Goal: Transaction & Acquisition: Book appointment/travel/reservation

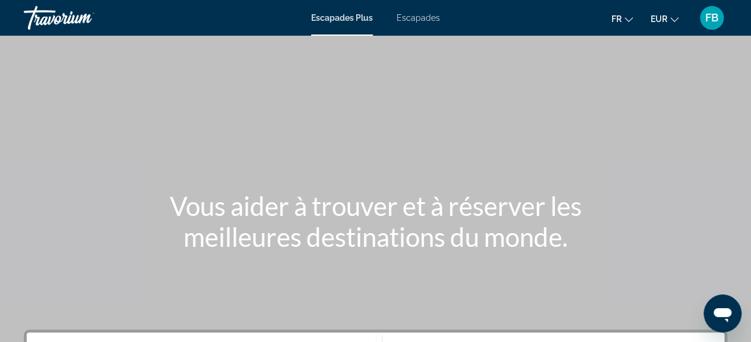
click at [423, 18] on font "Escapades" at bounding box center [418, 18] width 43 height 10
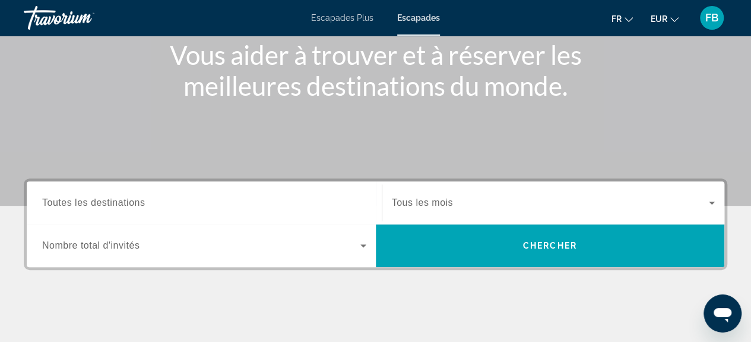
scroll to position [178, 0]
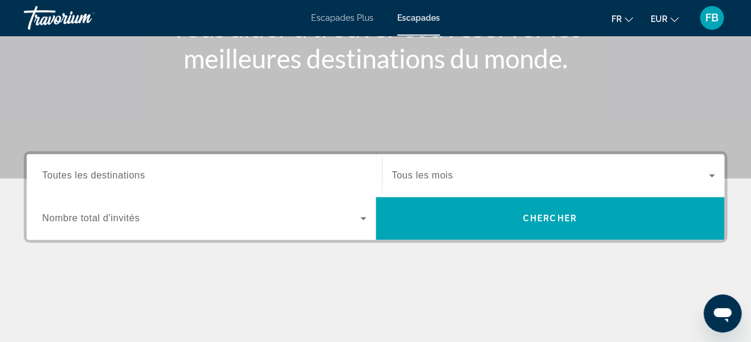
click at [105, 173] on span "Toutes les destinations" at bounding box center [93, 175] width 103 height 10
click at [105, 173] on input "Destination Toutes les destinations" at bounding box center [204, 176] width 324 height 14
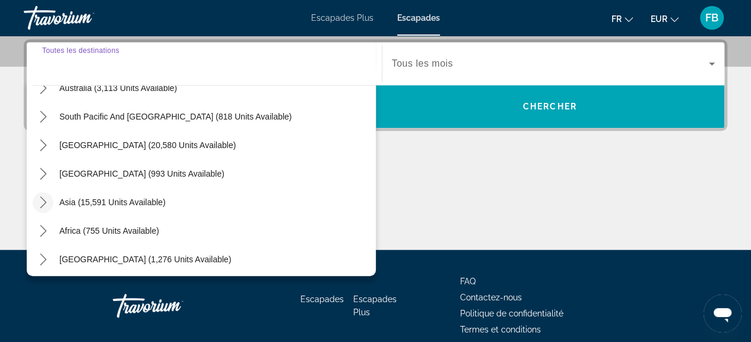
scroll to position [192, 0]
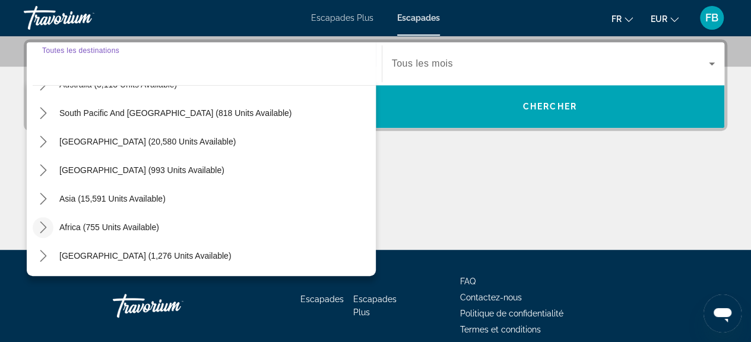
click at [42, 223] on icon "Toggle Africa (755 units available) submenu" at bounding box center [43, 227] width 7 height 12
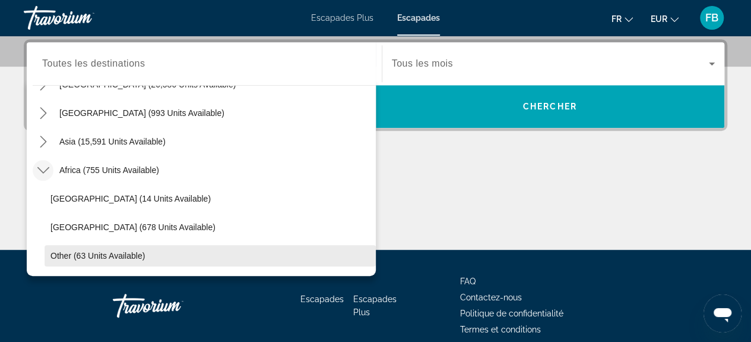
click at [96, 258] on span "Other (63 units available)" at bounding box center [97, 256] width 94 height 10
type input "**********"
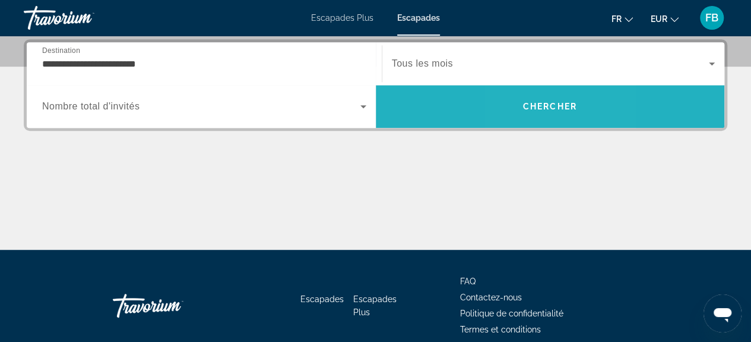
click at [530, 105] on span "Chercher" at bounding box center [550, 107] width 54 height 10
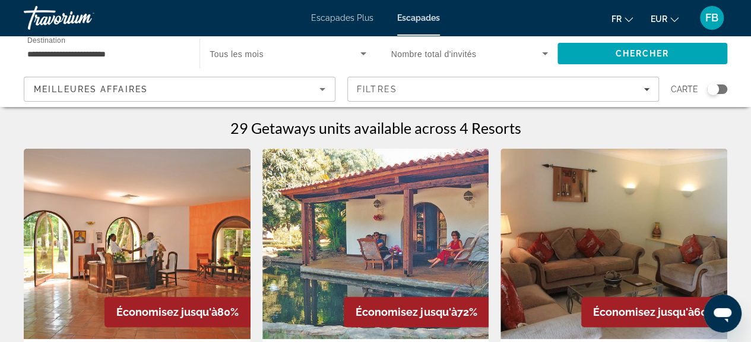
click at [343, 18] on font "Escapades Plus" at bounding box center [342, 18] width 62 height 10
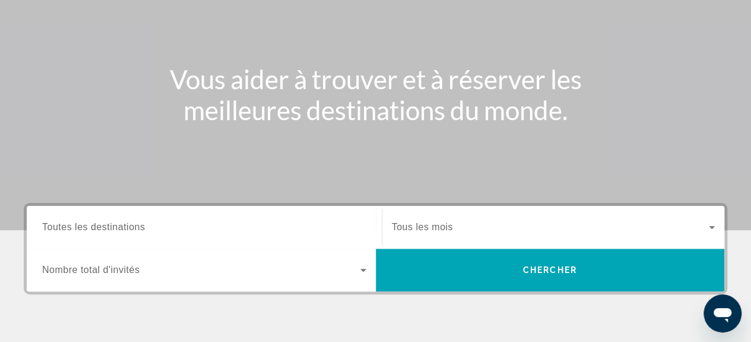
scroll to position [238, 0]
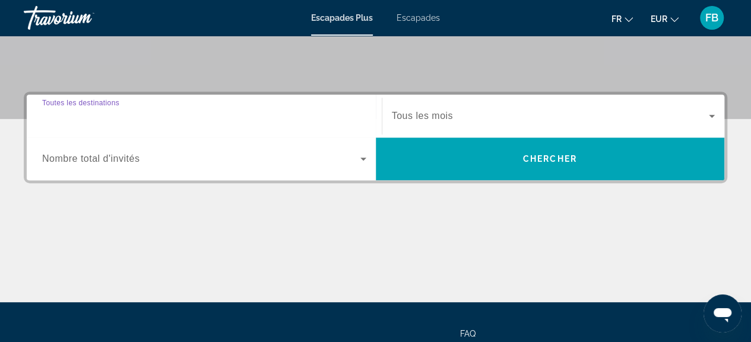
click at [147, 121] on input "Destination Toutes les destinations" at bounding box center [204, 116] width 324 height 14
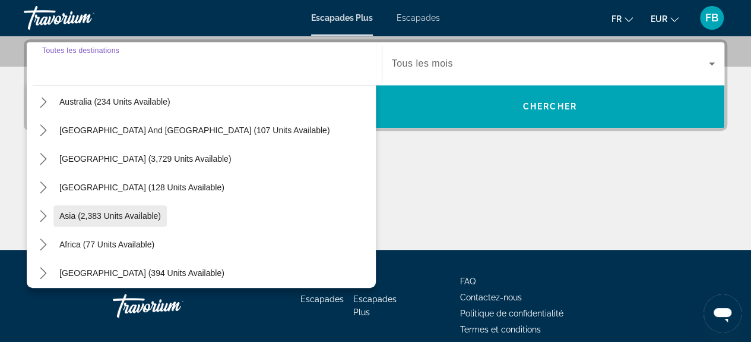
scroll to position [192, 0]
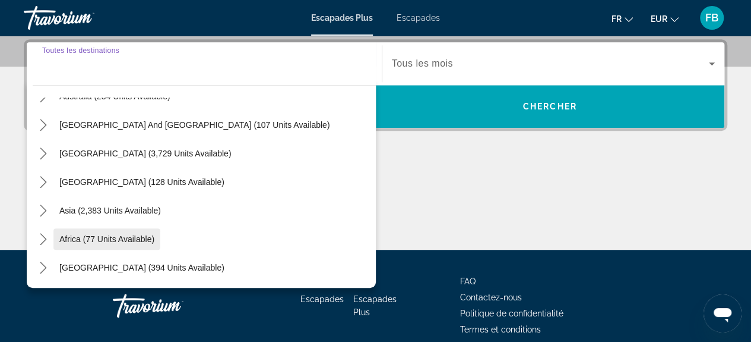
click at [64, 234] on span "Africa (77 units available)" at bounding box center [106, 239] width 95 height 10
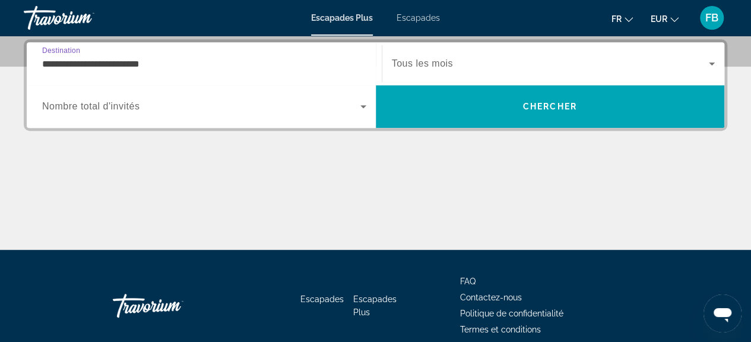
click at [62, 62] on input "**********" at bounding box center [204, 64] width 324 height 14
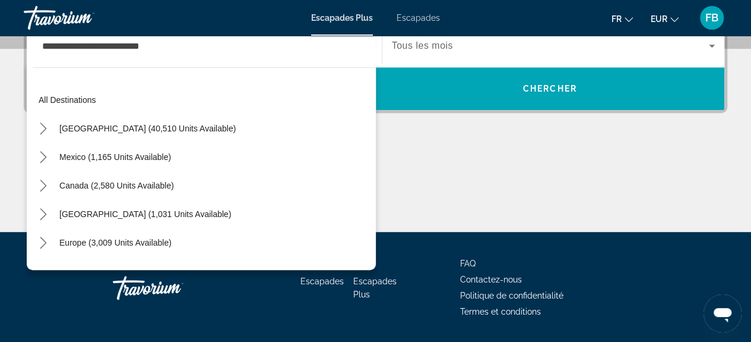
scroll to position [242, 0]
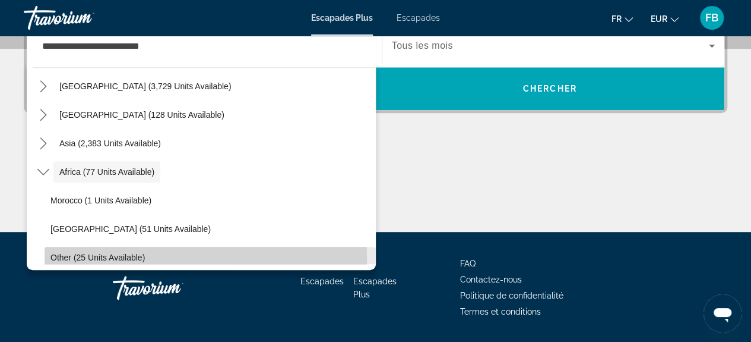
click at [75, 258] on span "Other (25 units available)" at bounding box center [97, 257] width 94 height 10
type input "**********"
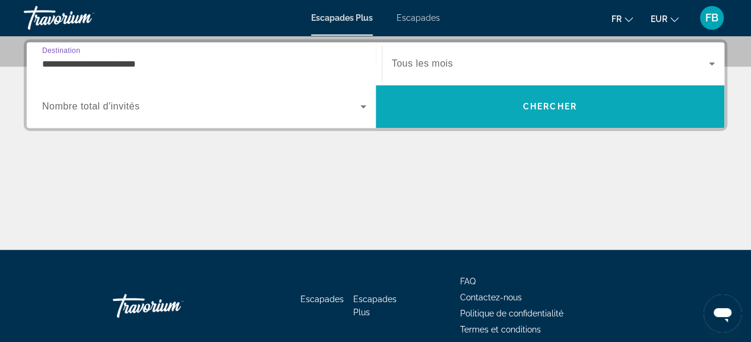
click at [457, 109] on span "Search" at bounding box center [550, 106] width 349 height 29
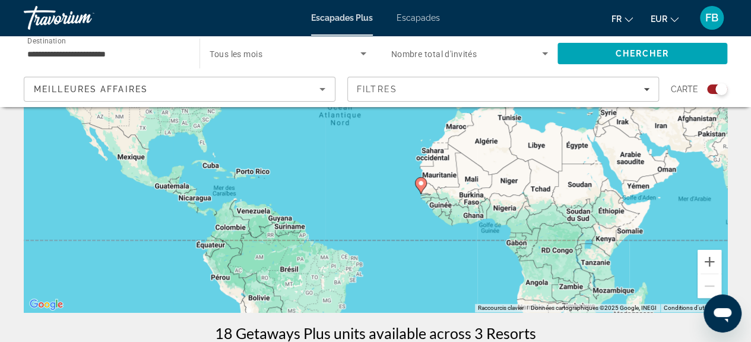
scroll to position [178, 0]
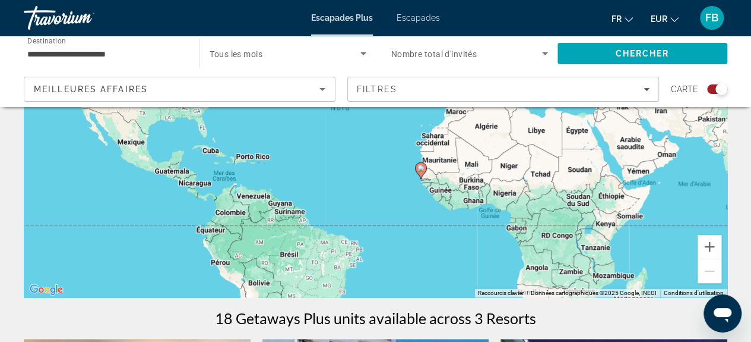
click at [710, 86] on div "Search widget" at bounding box center [717, 89] width 20 height 10
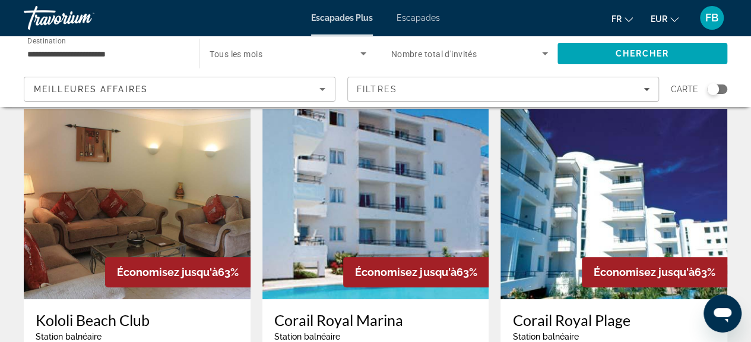
scroll to position [0, 0]
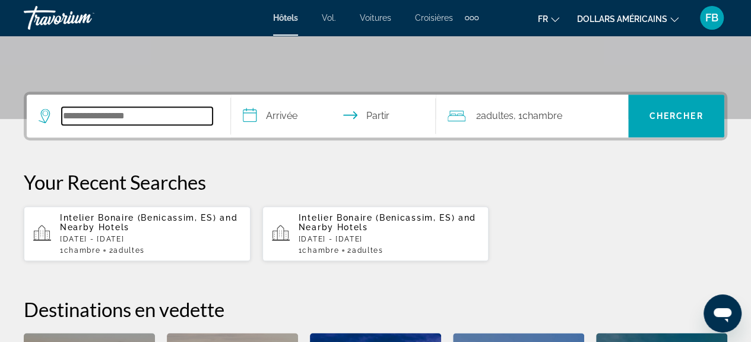
click at [131, 111] on input "Rechercher une destination hôtelière" at bounding box center [137, 116] width 151 height 18
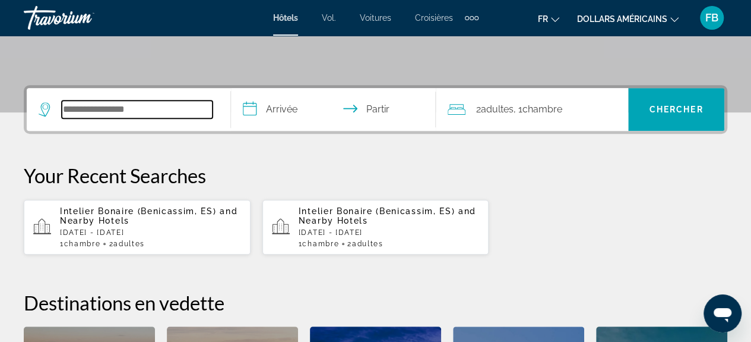
scroll to position [290, 0]
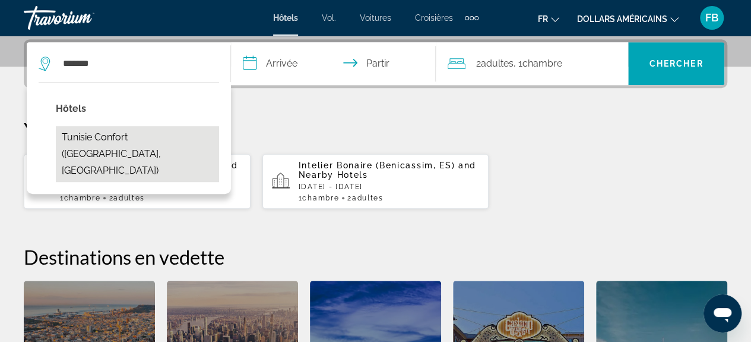
click at [111, 134] on button "Tunisie Confort ([GEOGRAPHIC_DATA], [GEOGRAPHIC_DATA])" at bounding box center [137, 154] width 163 height 56
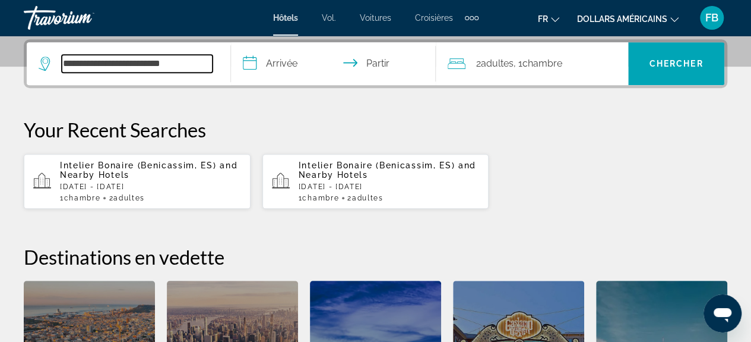
click at [185, 59] on input "**********" at bounding box center [137, 64] width 151 height 18
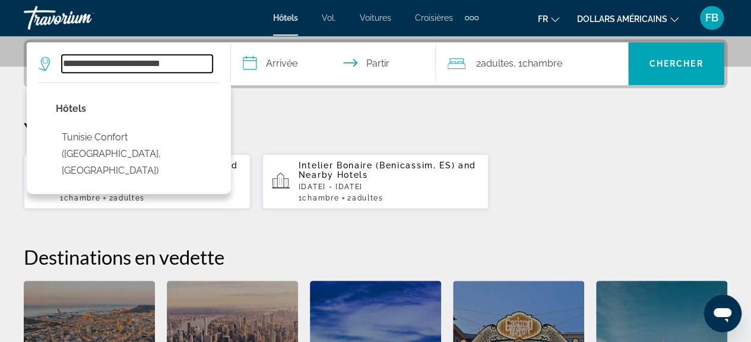
scroll to position [349, 0]
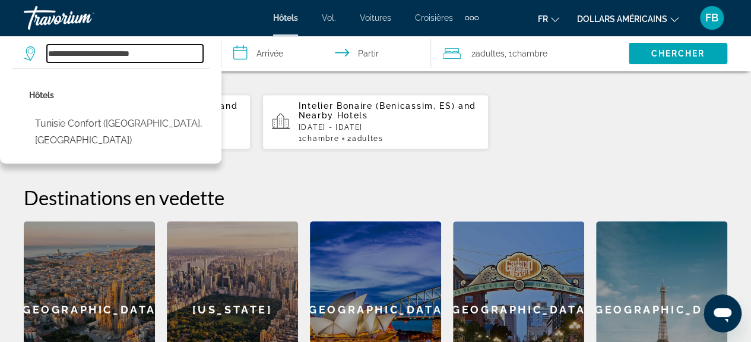
drag, startPoint x: 168, startPoint y: 55, endPoint x: 0, endPoint y: 47, distance: 168.3
click at [0, 47] on app-destination-search "**********" at bounding box center [111, 54] width 222 height 36
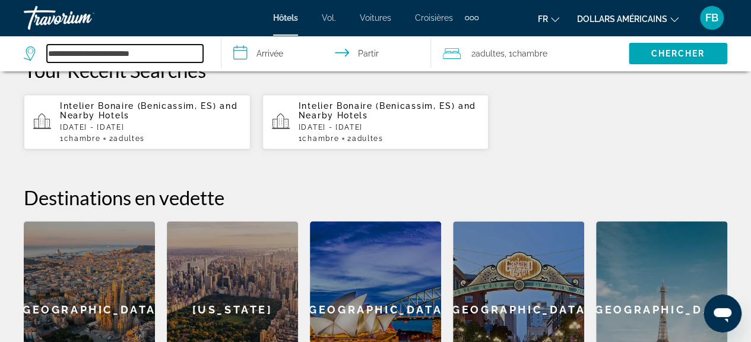
type input "*"
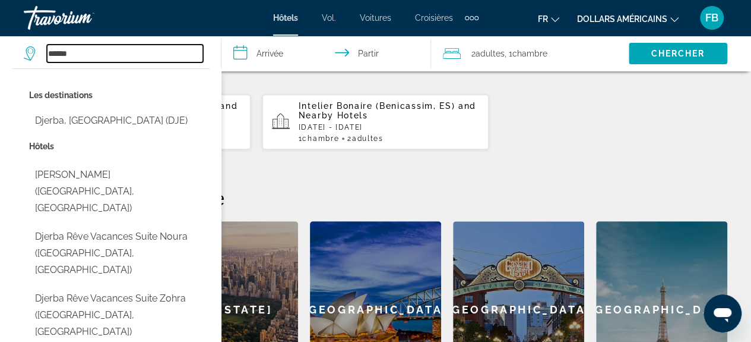
drag, startPoint x: 135, startPoint y: 52, endPoint x: 0, endPoint y: 44, distance: 135.7
click at [0, 44] on app-destination-search "****** Les destinations Djerba, [GEOGRAPHIC_DATA] (DJE) [GEOGRAPHIC_DATA] ([GEO…" at bounding box center [111, 54] width 222 height 36
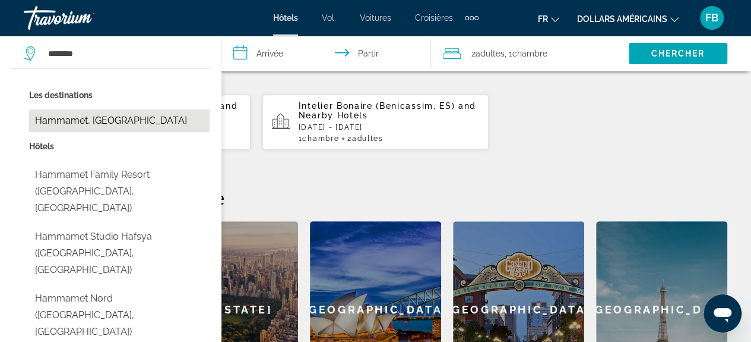
click at [67, 130] on button "Hammamet, [GEOGRAPHIC_DATA]" at bounding box center [119, 120] width 181 height 23
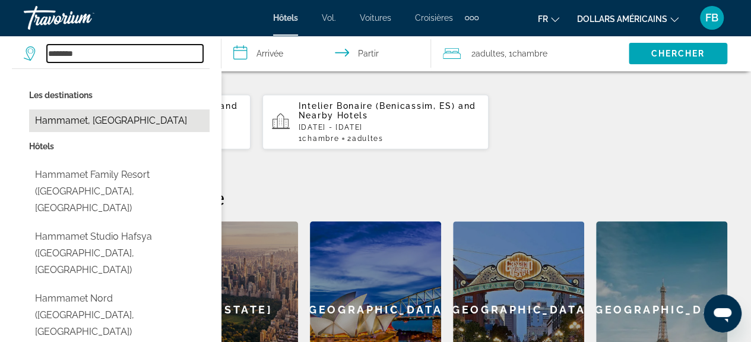
type input "**********"
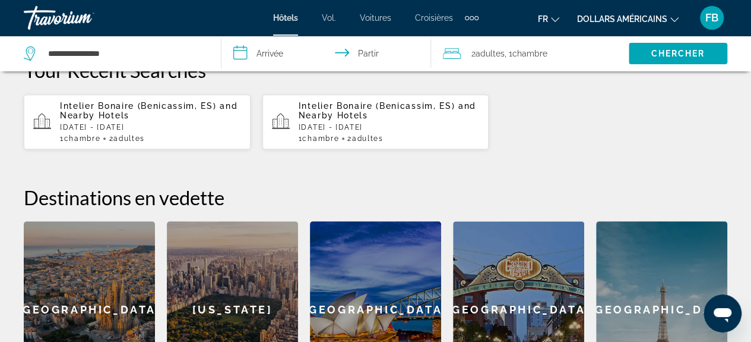
click at [262, 56] on input "**********" at bounding box center [329, 55] width 214 height 39
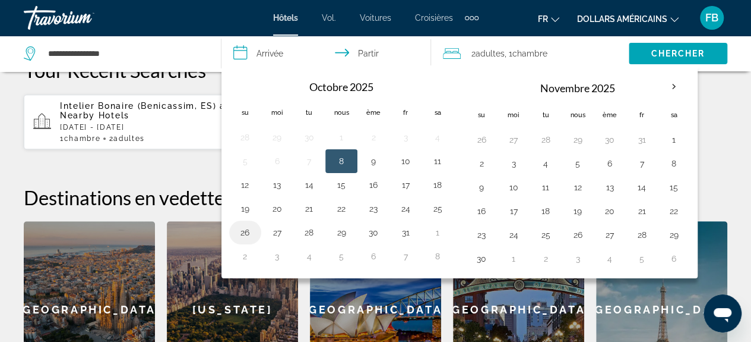
click at [239, 230] on button "26" at bounding box center [245, 232] width 19 height 17
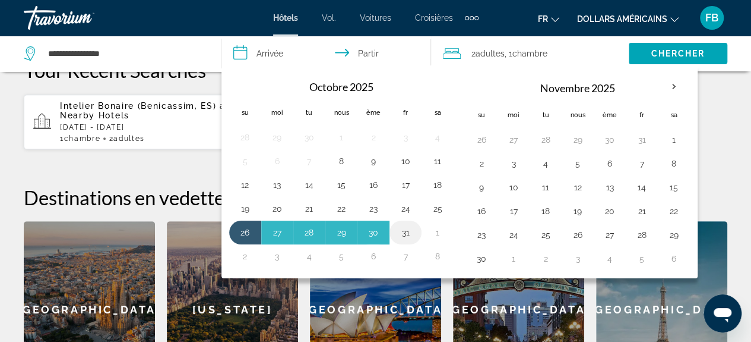
click at [407, 230] on button "31" at bounding box center [405, 232] width 19 height 17
type input "**********"
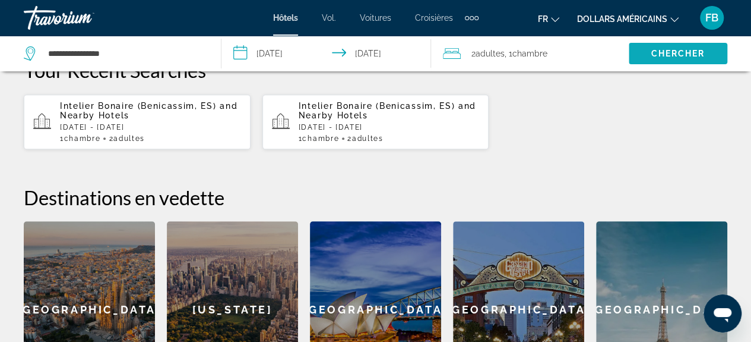
click at [656, 55] on font "Chercher" at bounding box center [678, 54] width 54 height 10
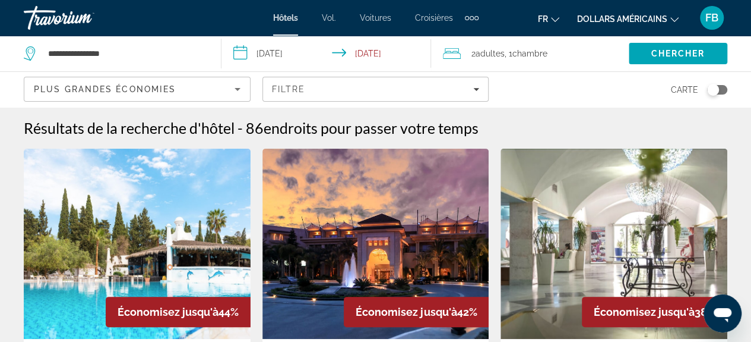
click at [217, 91] on div "Plus grandes économies" at bounding box center [134, 89] width 201 height 14
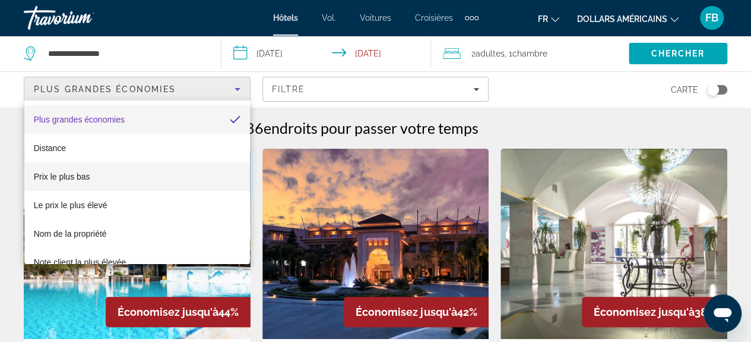
click at [83, 179] on font "Prix ​​le plus bas" at bounding box center [62, 177] width 56 height 10
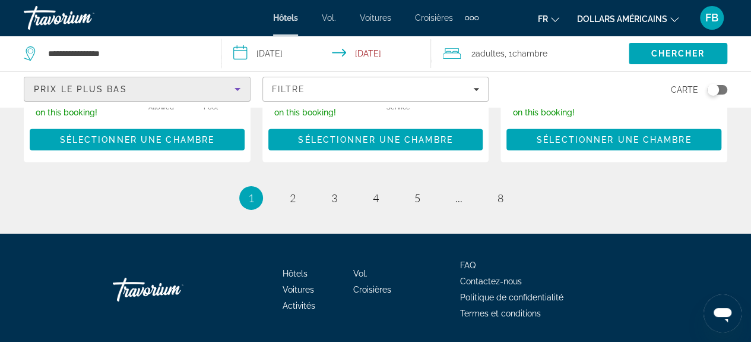
scroll to position [1814, 0]
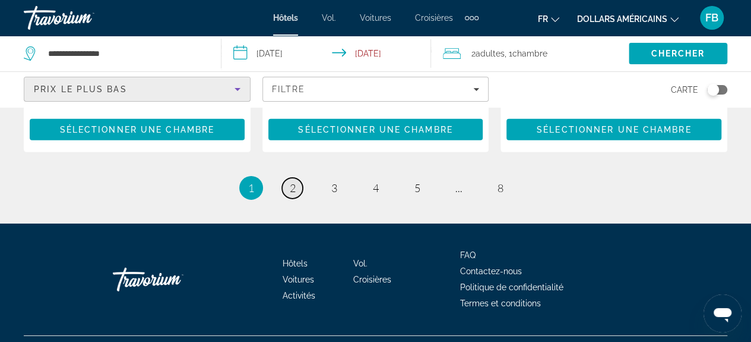
click at [287, 178] on link "page 2" at bounding box center [292, 188] width 21 height 21
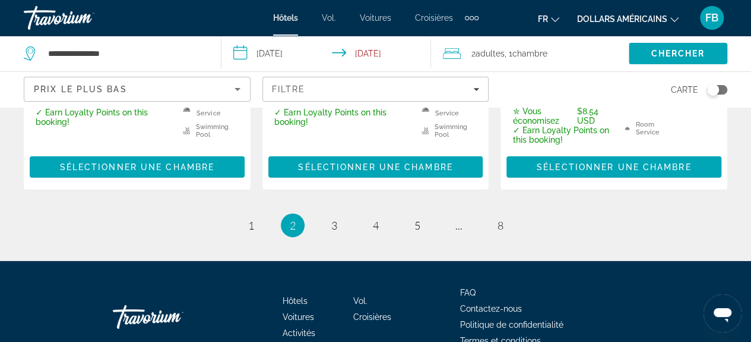
scroll to position [1782, 0]
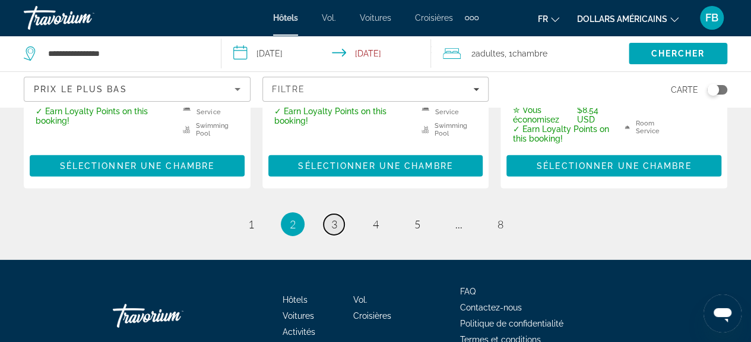
click at [334, 217] on span "3" at bounding box center [334, 223] width 6 height 13
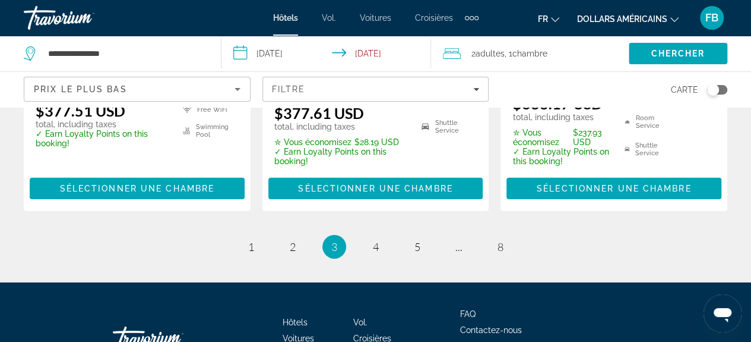
scroll to position [1840, 0]
